Goal: Task Accomplishment & Management: Use online tool/utility

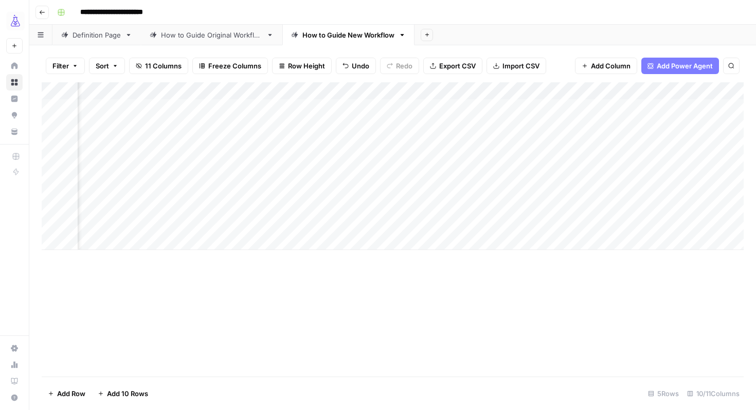
scroll to position [0, 677]
click at [374, 111] on div "Add Column" at bounding box center [393, 166] width 702 height 168
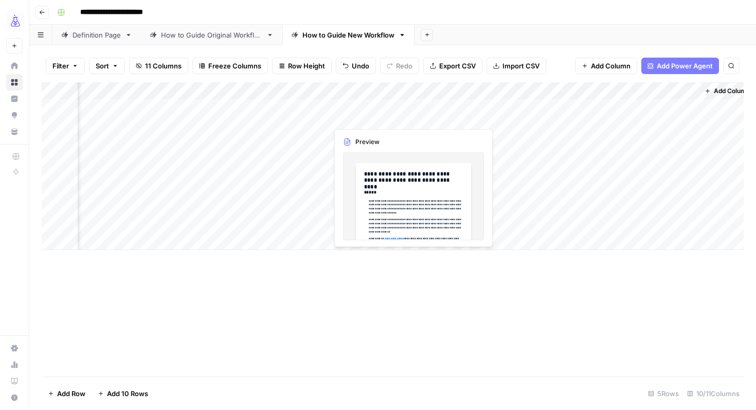
click at [374, 111] on div "Add Column" at bounding box center [393, 166] width 702 height 168
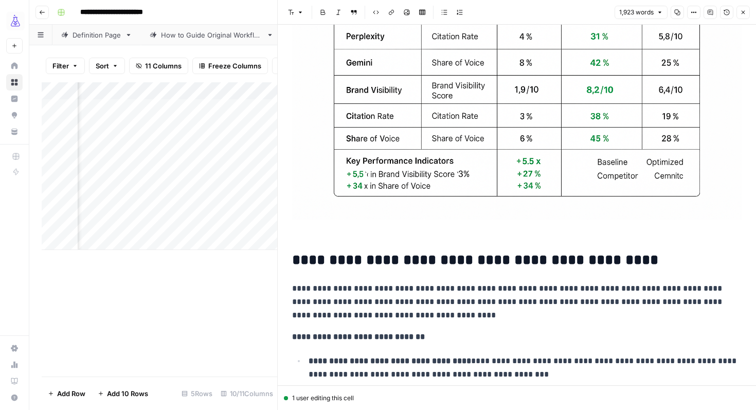
scroll to position [2886, 0]
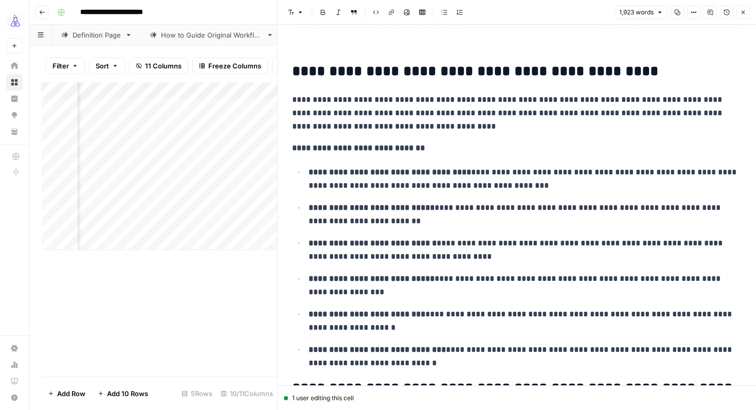
click at [258, 285] on div "Add Column" at bounding box center [160, 229] width 236 height 294
click at [741, 12] on icon "button" at bounding box center [743, 12] width 6 height 6
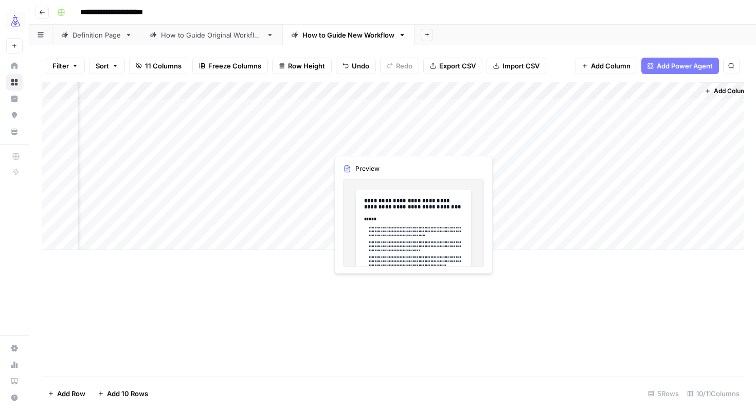
click at [401, 133] on div "Add Column" at bounding box center [393, 166] width 702 height 168
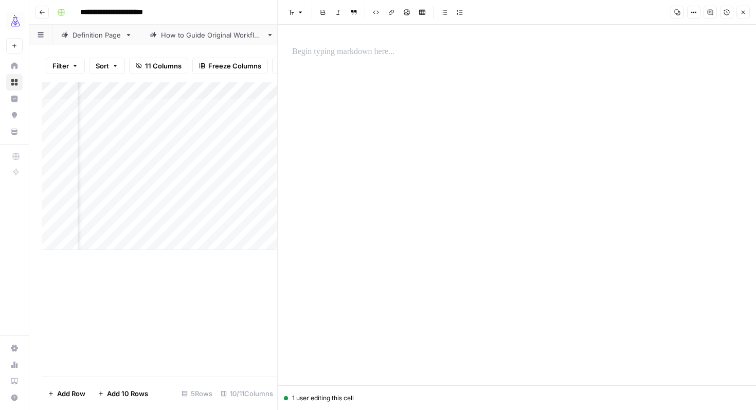
click at [211, 286] on div "Add Column" at bounding box center [160, 229] width 236 height 294
click at [733, 17] on div "Copy Options Comments Version History Close" at bounding box center [709, 12] width 82 height 13
click at [739, 16] on button "Close" at bounding box center [743, 12] width 13 height 13
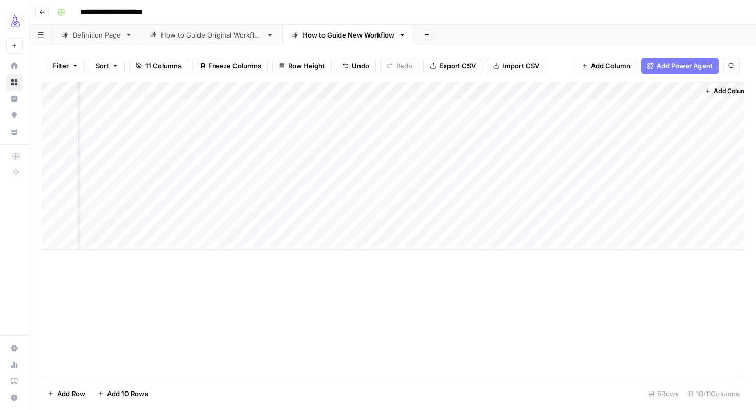
click at [377, 145] on div "Add Column" at bounding box center [393, 166] width 702 height 168
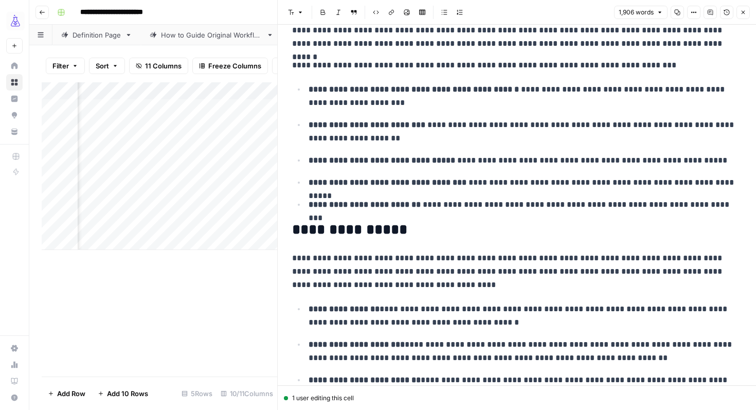
scroll to position [961, 0]
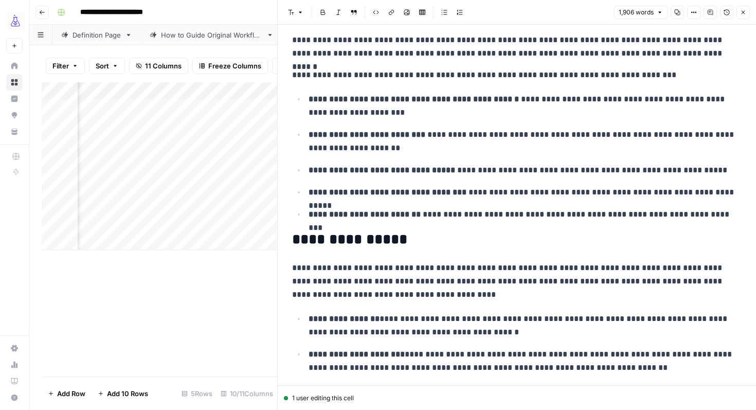
click at [356, 235] on h2 "**********" at bounding box center [517, 239] width 450 height 16
click at [747, 12] on button "Close" at bounding box center [743, 12] width 13 height 13
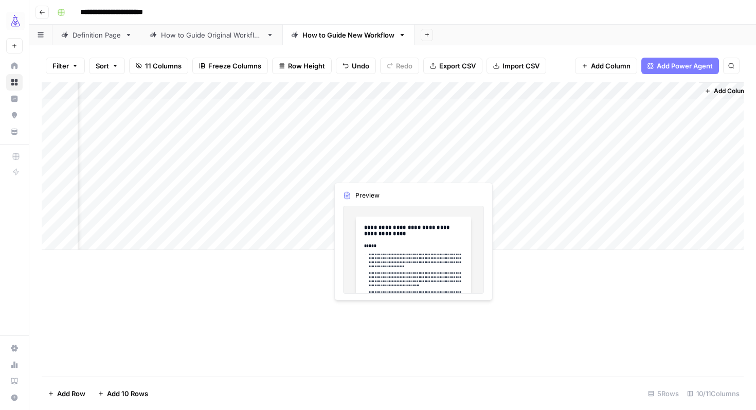
click at [346, 166] on div "Add Column" at bounding box center [393, 166] width 702 height 168
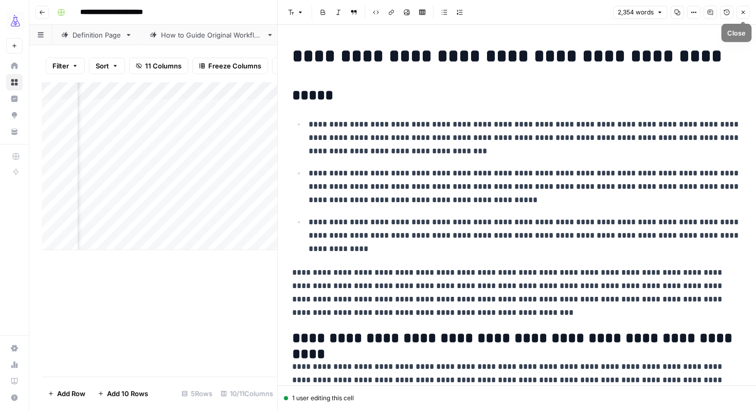
click at [740, 7] on button "Close" at bounding box center [743, 12] width 13 height 13
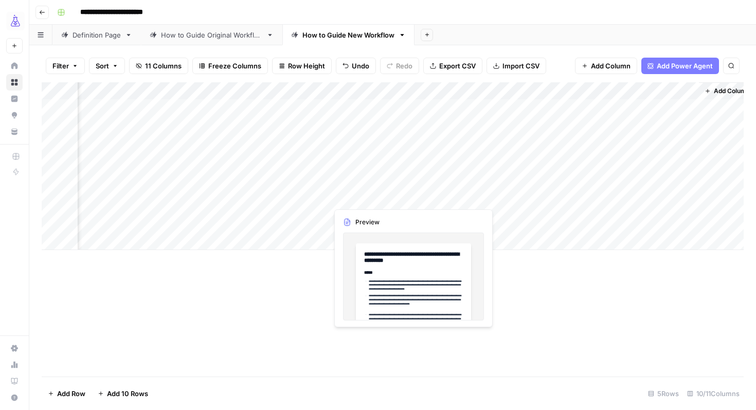
click at [343, 190] on div "Add Column" at bounding box center [393, 166] width 702 height 168
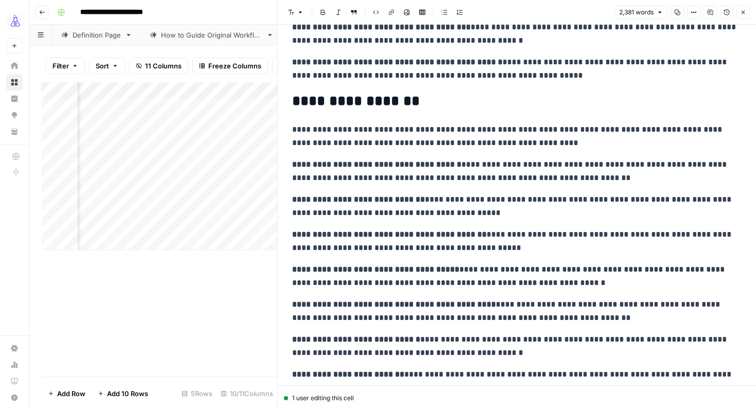
scroll to position [4369, 0]
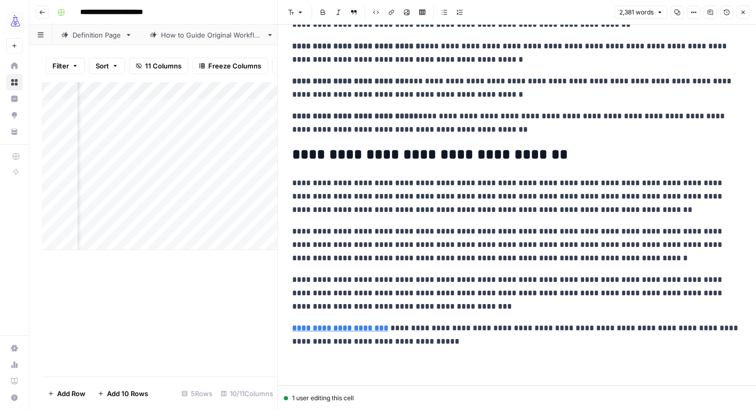
click at [207, 323] on div "Add Column" at bounding box center [160, 229] width 236 height 294
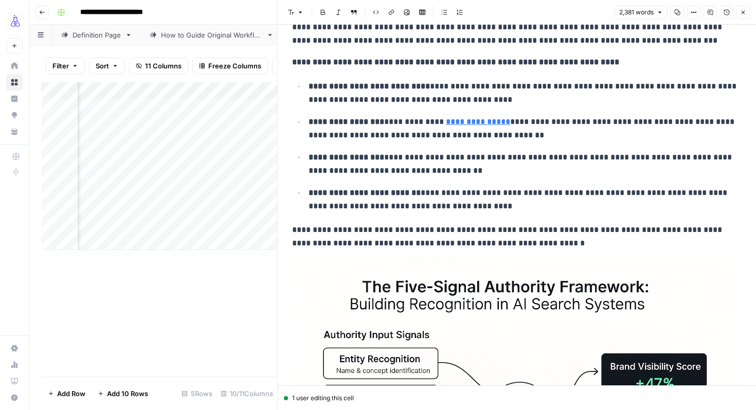
scroll to position [0, 0]
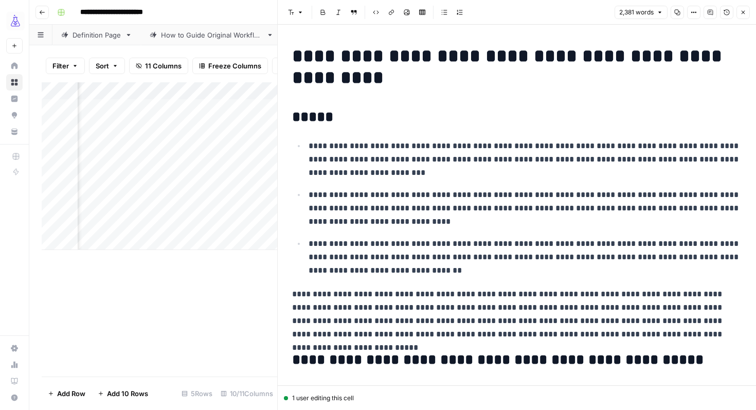
click at [740, 14] on icon "button" at bounding box center [743, 12] width 6 height 6
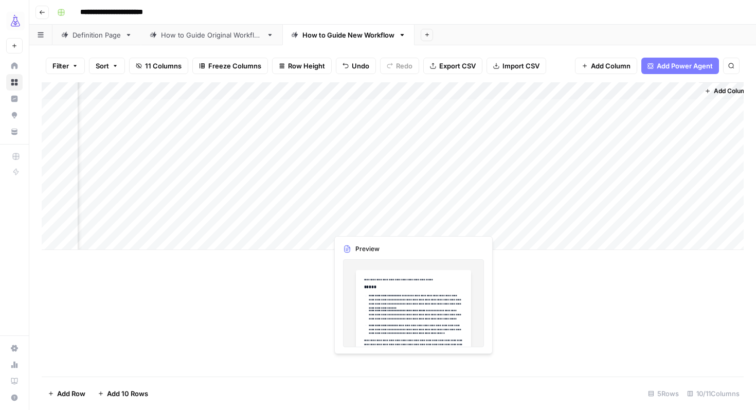
click at [357, 228] on div "Add Column" at bounding box center [393, 166] width 702 height 168
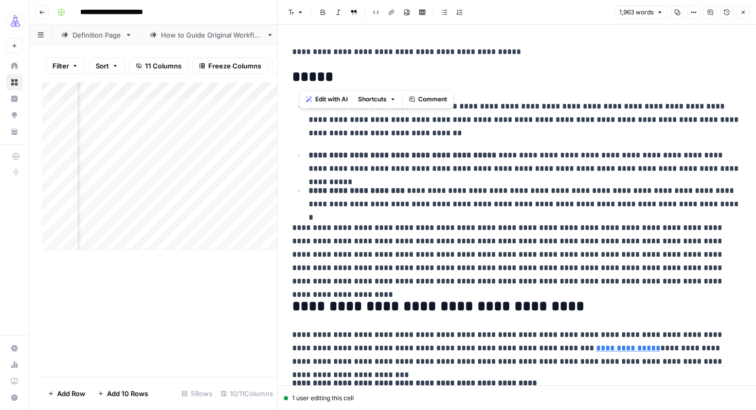
drag, startPoint x: 298, startPoint y: 55, endPoint x: 517, endPoint y: 78, distance: 219.8
click at [294, 13] on button "Font style" at bounding box center [296, 12] width 24 height 13
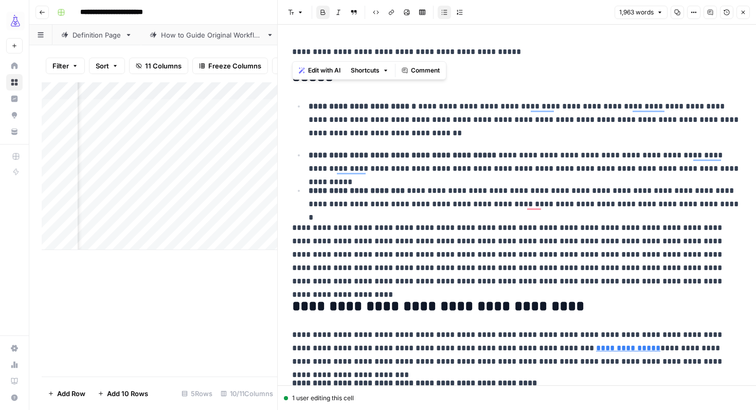
drag, startPoint x: 528, startPoint y: 54, endPoint x: 284, endPoint y: 50, distance: 243.8
click at [287, 14] on button "Font style" at bounding box center [296, 12] width 24 height 13
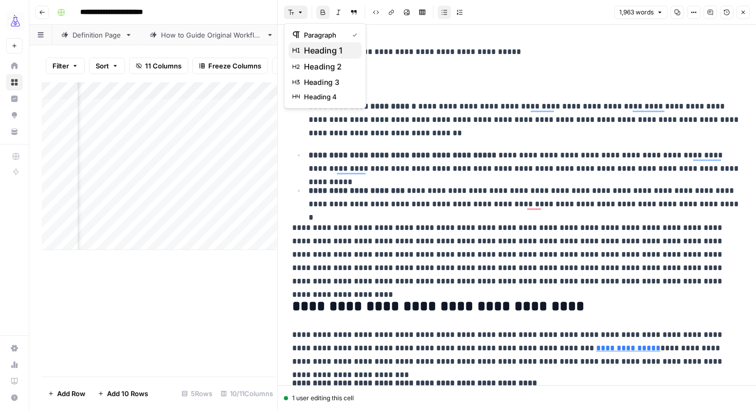
click at [303, 43] on button "heading 1" at bounding box center [325, 50] width 73 height 16
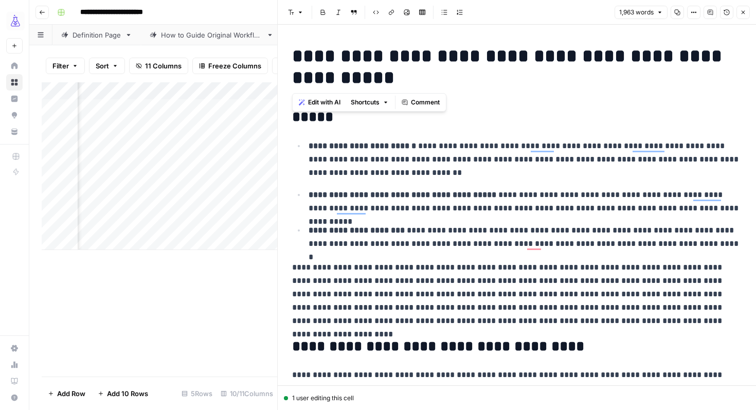
click at [310, 45] on h1 "**********" at bounding box center [517, 66] width 450 height 43
click at [372, 201] on p "**********" at bounding box center [525, 201] width 433 height 27
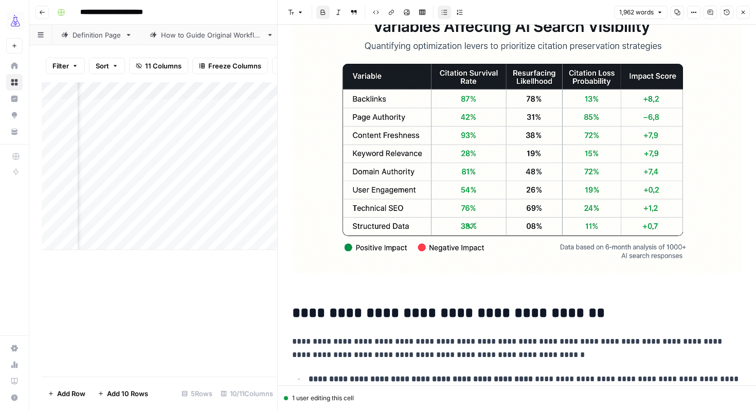
click at [139, 287] on div "Add Column" at bounding box center [160, 229] width 236 height 294
click at [743, 14] on icon "button" at bounding box center [743, 12] width 6 height 6
